Goal: Task Accomplishment & Management: Complete application form

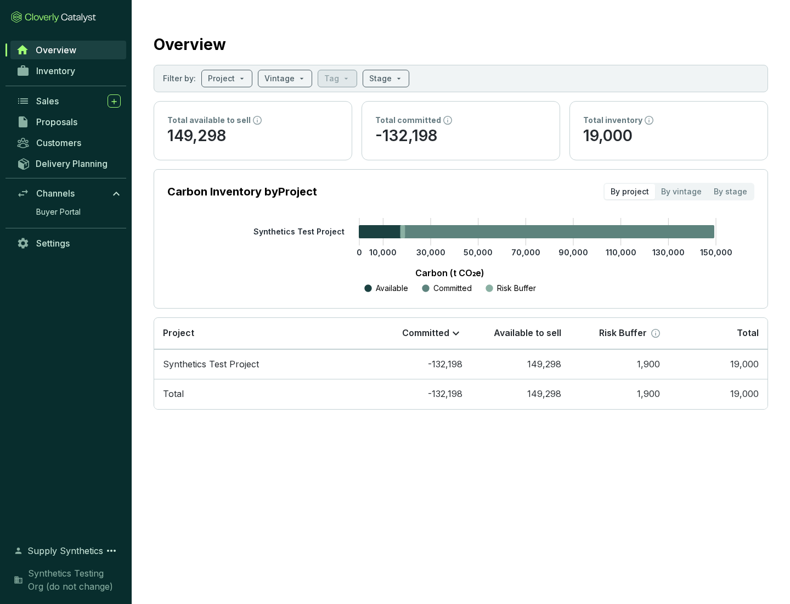
click at [69, 122] on span "Proposals" at bounding box center [56, 121] width 41 height 11
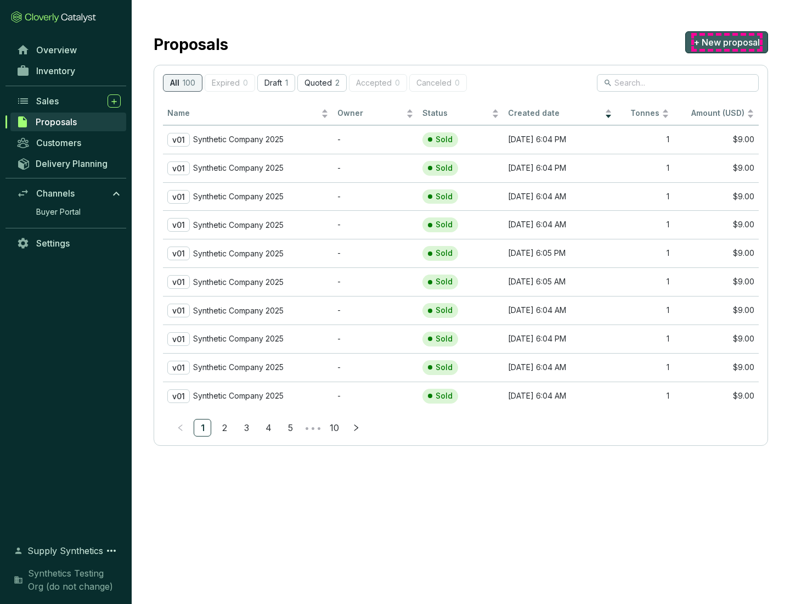
click at [727, 42] on span "+ New proposal" at bounding box center [727, 42] width 66 height 13
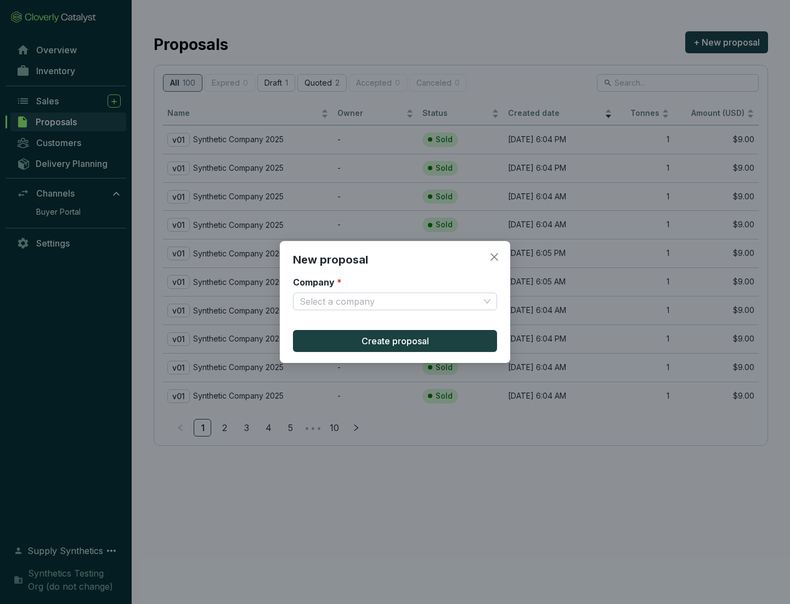
click at [390, 301] on input "Company *" at bounding box center [390, 301] width 180 height 16
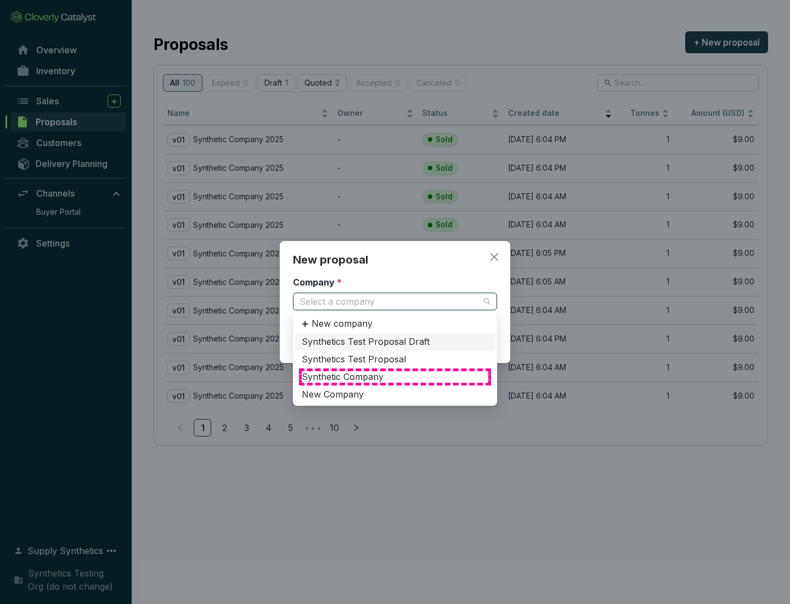
click at [395, 376] on div "Synthetic Company" at bounding box center [395, 377] width 187 height 12
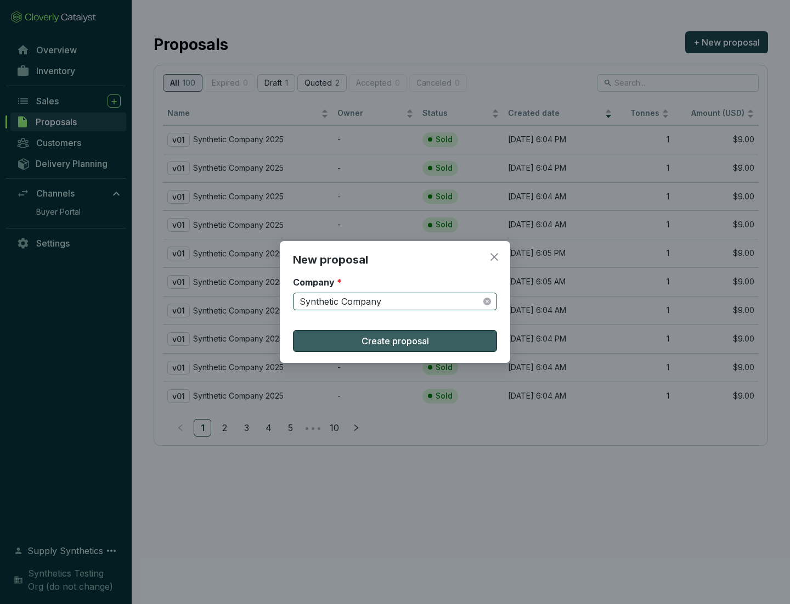
click at [395, 341] on span "Create proposal" at bounding box center [395, 340] width 67 height 13
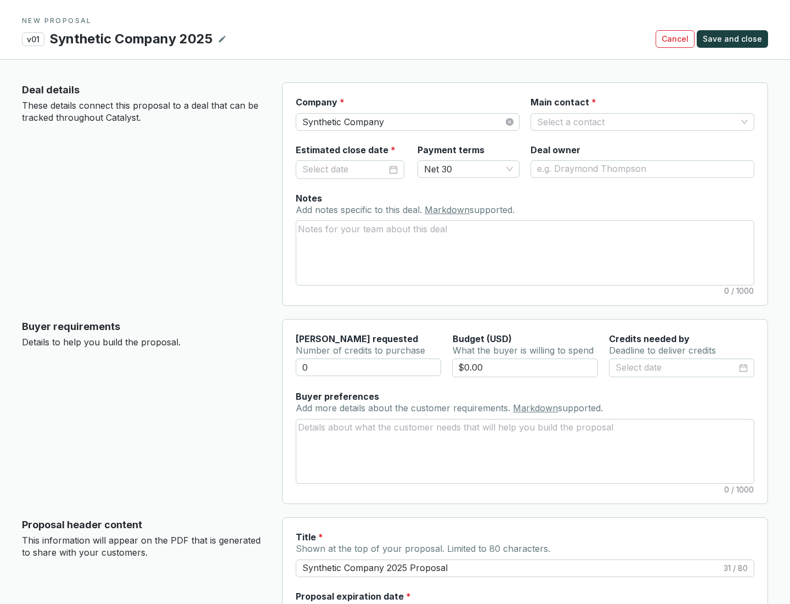
click at [637, 121] on input "Main contact *" at bounding box center [637, 122] width 200 height 16
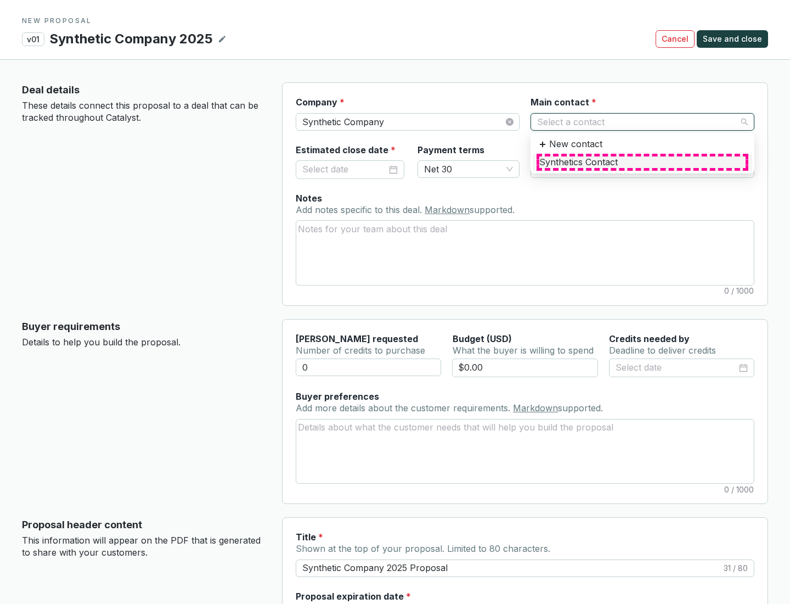
click at [642, 162] on div "Synthetics Contact" at bounding box center [642, 162] width 206 height 12
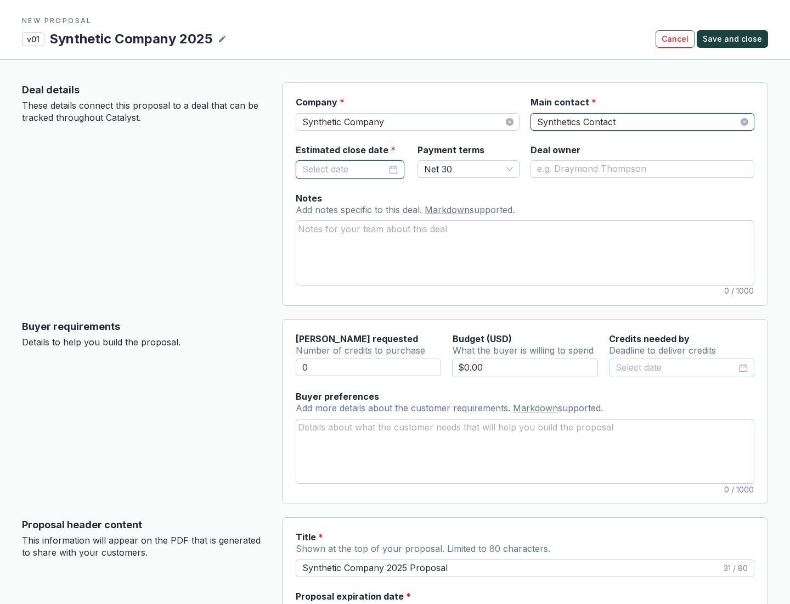
click at [345, 169] on input "Estimated close date *" at bounding box center [344, 169] width 85 height 14
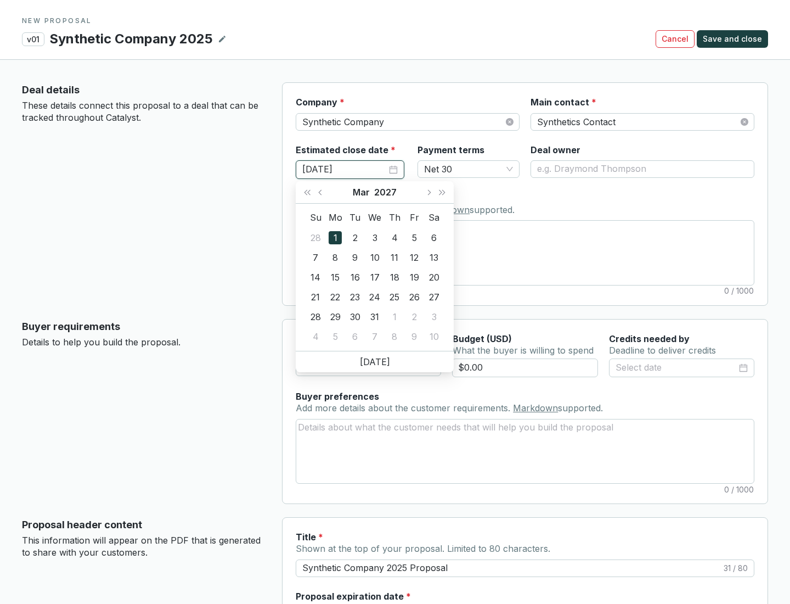
type input "[DATE]"
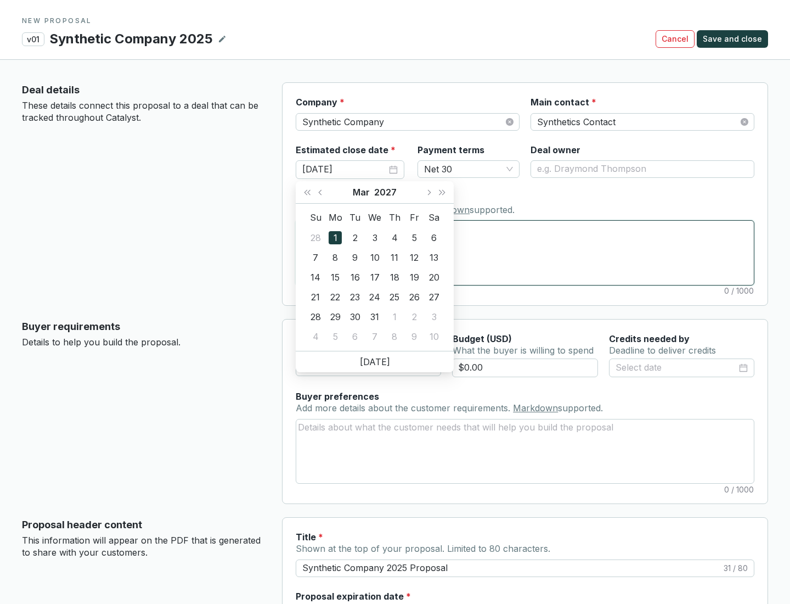
click at [525, 252] on textarea "Notes Add notes specific to this deal. Markdown supported." at bounding box center [525, 253] width 458 height 64
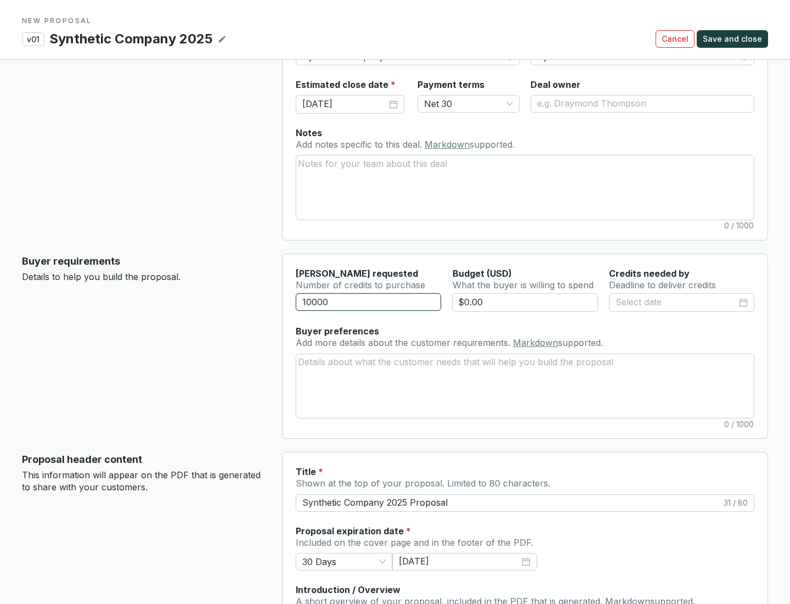
scroll to position [66, 0]
type input "10000"
type input "$0.00"
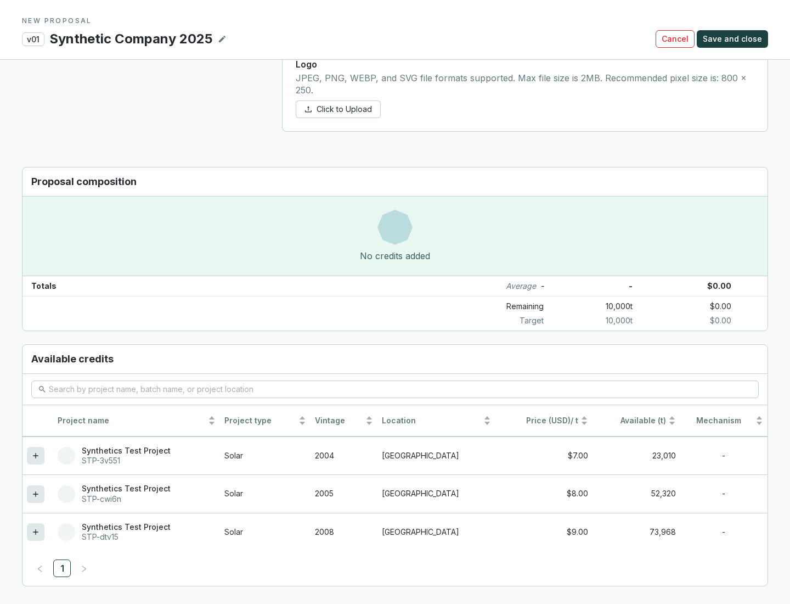
click at [36, 532] on icon at bounding box center [35, 531] width 5 height 5
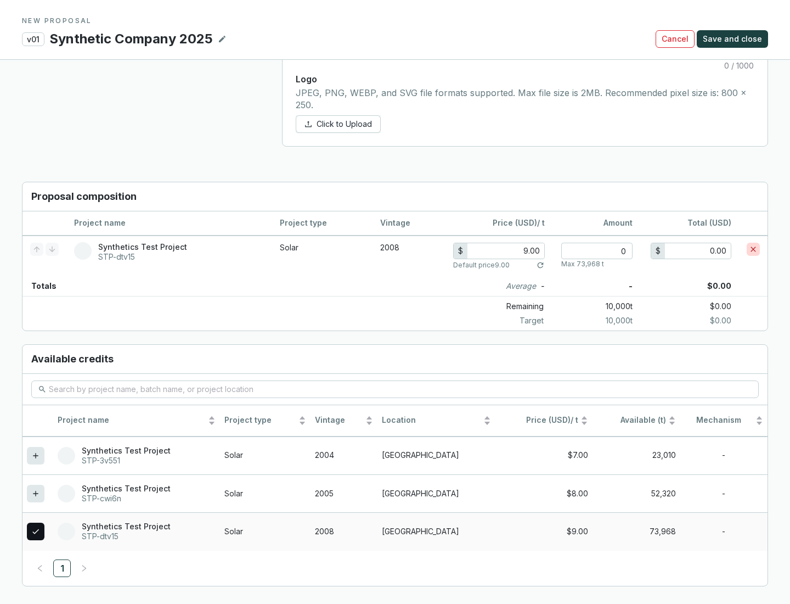
scroll to position [631, 0]
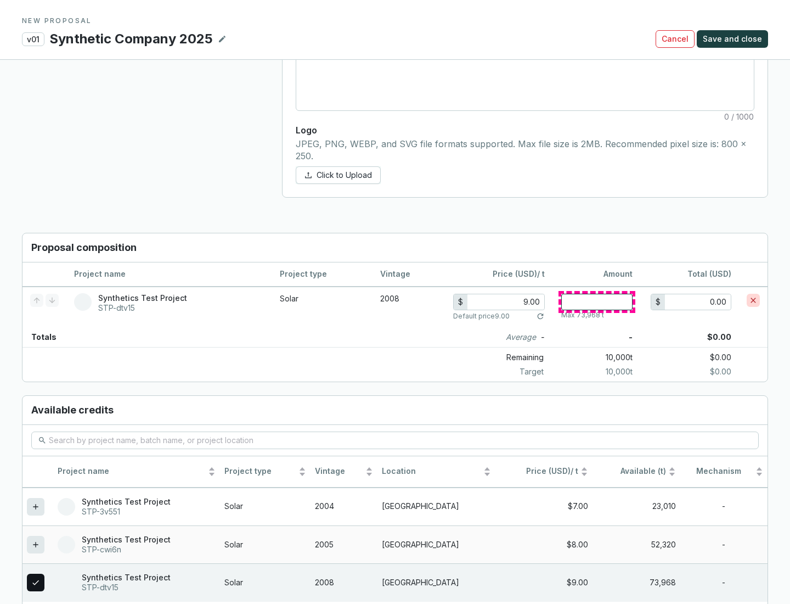
type input "1"
type input "9.00"
type input "1"
click at [734, 39] on span "Save and close" at bounding box center [732, 38] width 59 height 11
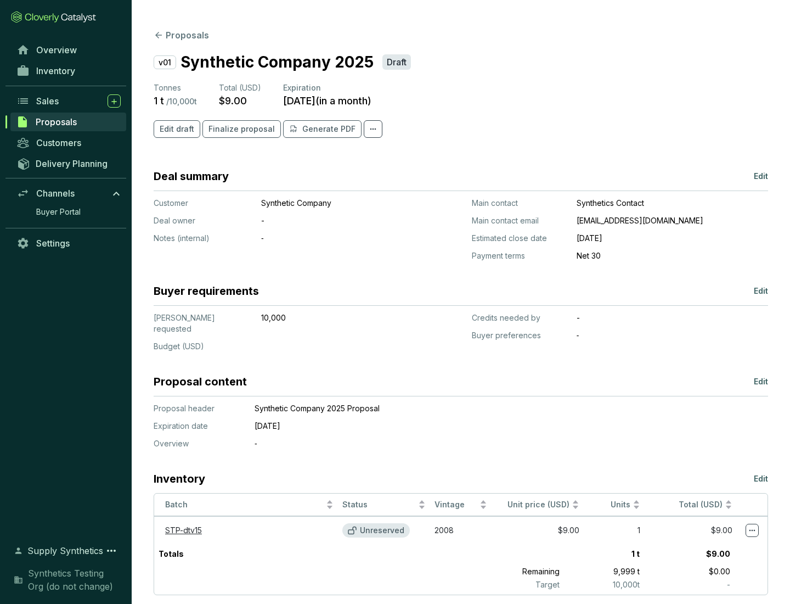
click at [238, 129] on span "Finalize proposal" at bounding box center [242, 128] width 66 height 11
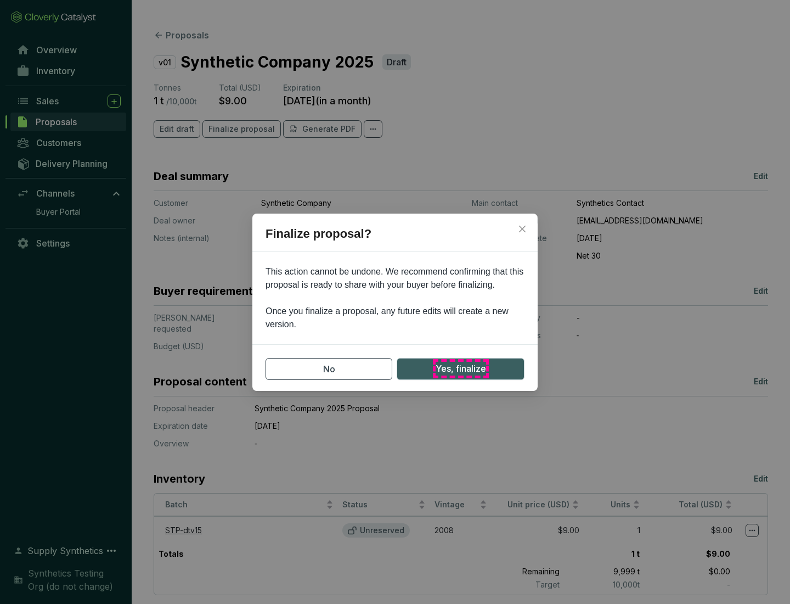
click at [460, 368] on span "Yes, finalize" at bounding box center [461, 369] width 50 height 14
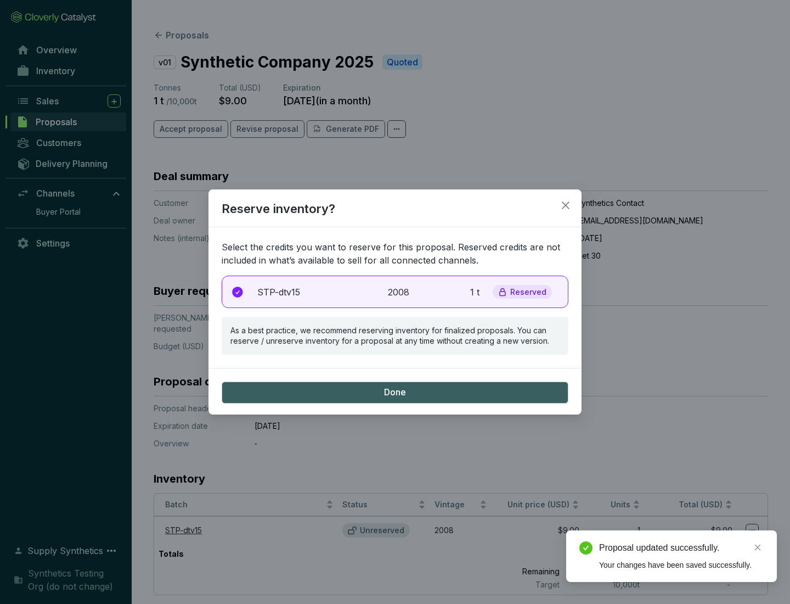
click at [395, 291] on p "2008" at bounding box center [400, 291] width 24 height 13
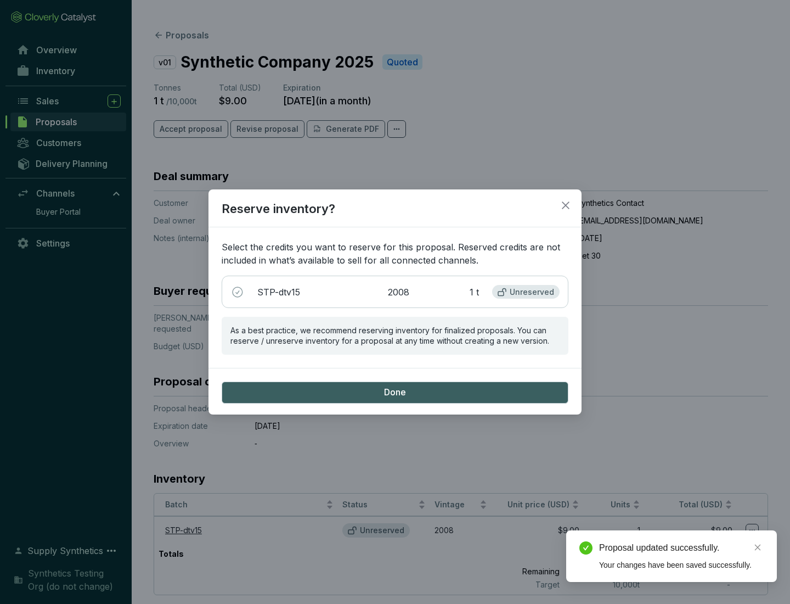
click at [395, 392] on span "Done" at bounding box center [395, 392] width 22 height 12
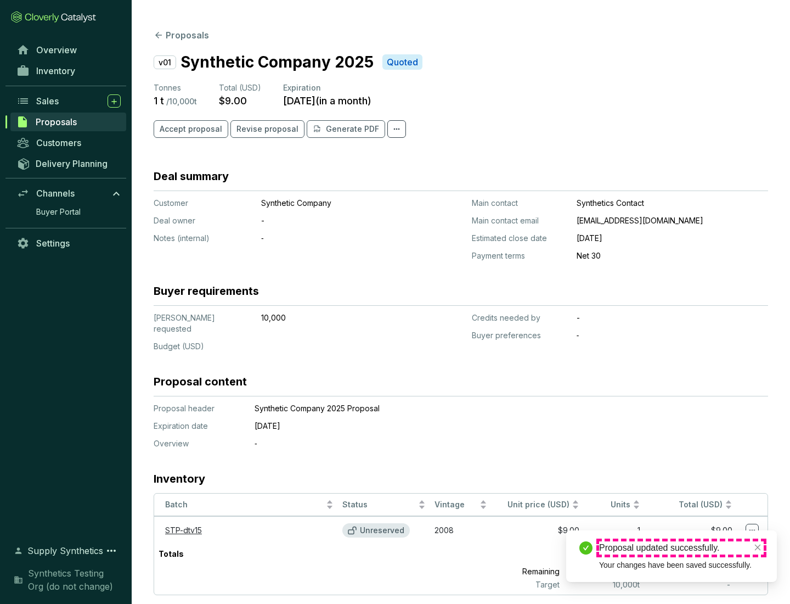
click at [682, 548] on div "Proposal updated successfully." at bounding box center [681, 547] width 165 height 13
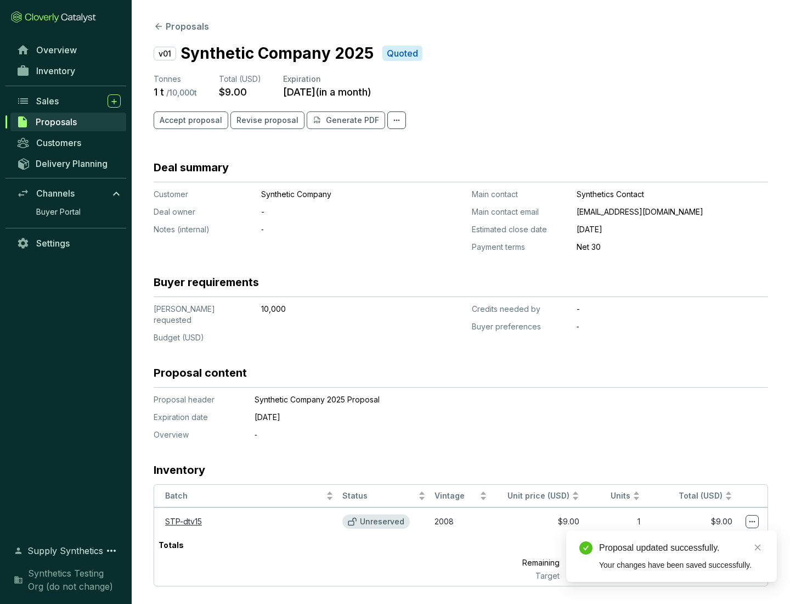
click at [752, 521] on icon at bounding box center [753, 522] width 6 height 2
click at [719, 535] on div "Proposal updated successfully. Your changes have been saved successfully." at bounding box center [671, 556] width 211 height 52
click at [682, 548] on div "Proposal updated successfully." at bounding box center [681, 547] width 165 height 13
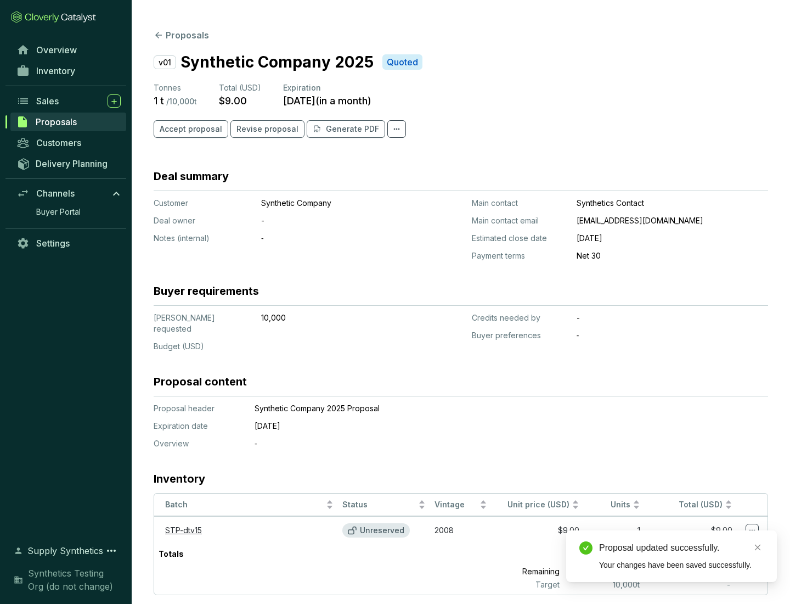
click at [189, 129] on span "Accept proposal" at bounding box center [191, 128] width 63 height 11
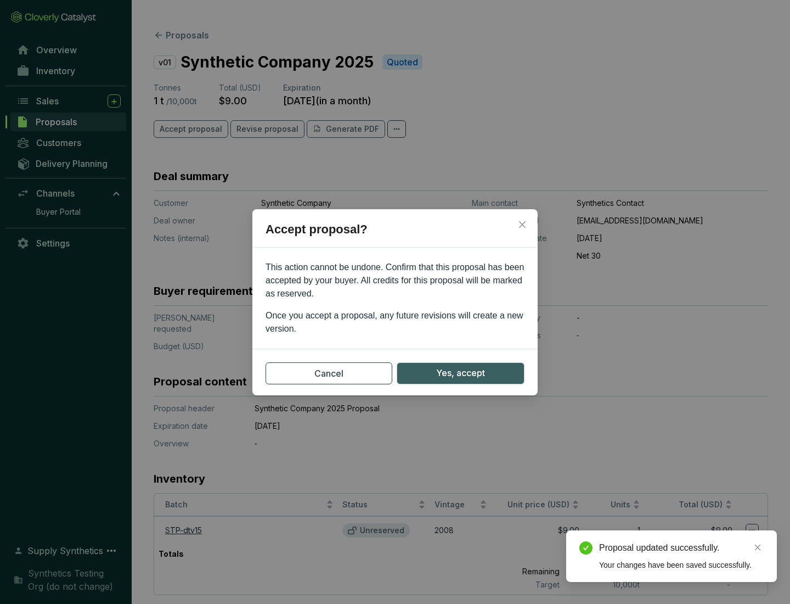
click at [460, 373] on span "Yes, accept" at bounding box center [460, 373] width 49 height 14
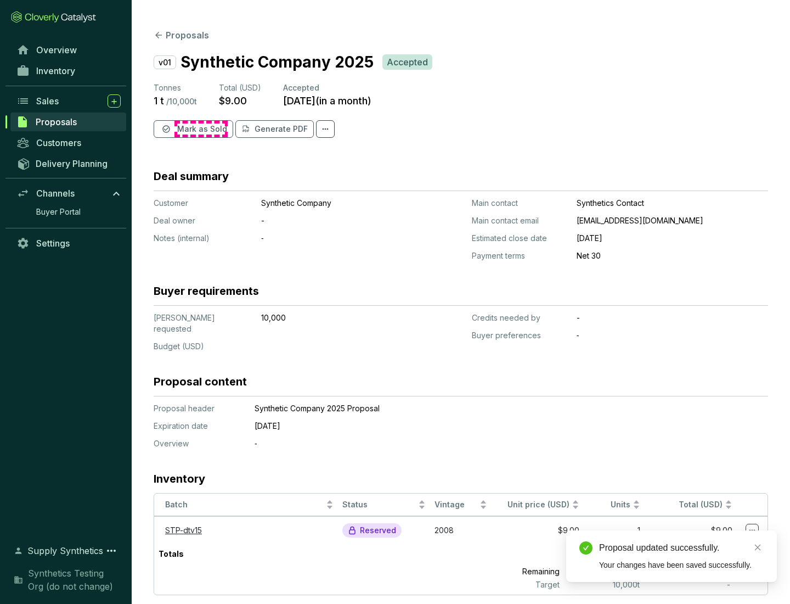
click at [201, 129] on span "Mark as Sold" at bounding box center [202, 128] width 50 height 11
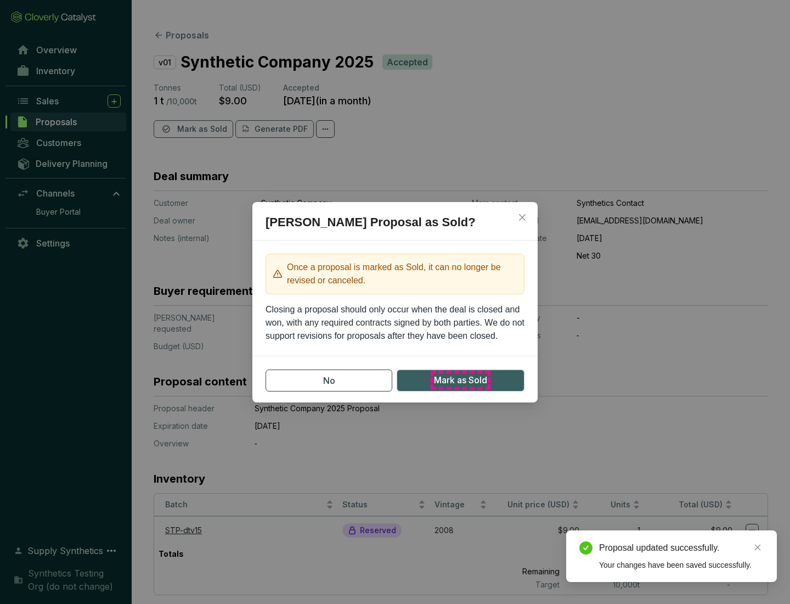
click at [460, 380] on span "Mark as Sold" at bounding box center [460, 380] width 53 height 14
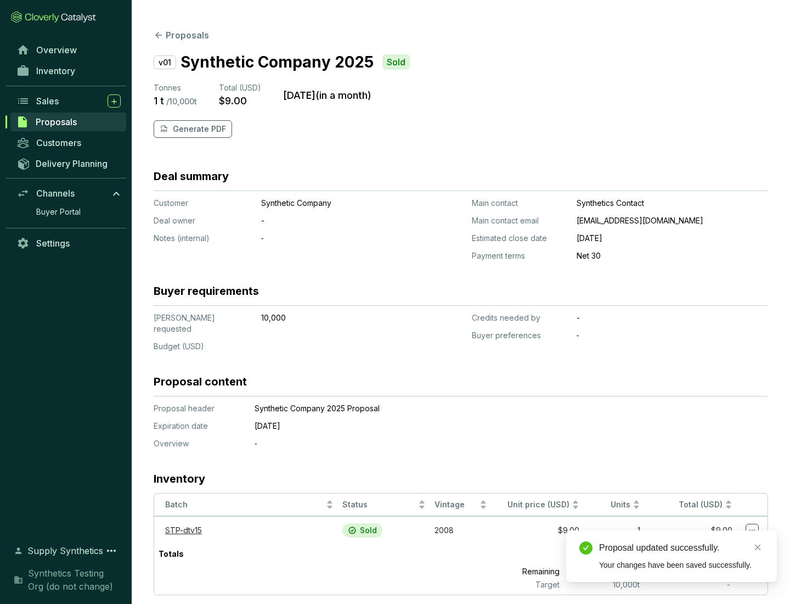
click at [198, 129] on p "Generate PDF" at bounding box center [199, 128] width 53 height 11
click at [682, 548] on div "Proposal updated successfully." at bounding box center [681, 547] width 165 height 13
